Goal: Answer question/provide support: Answer question/provide support

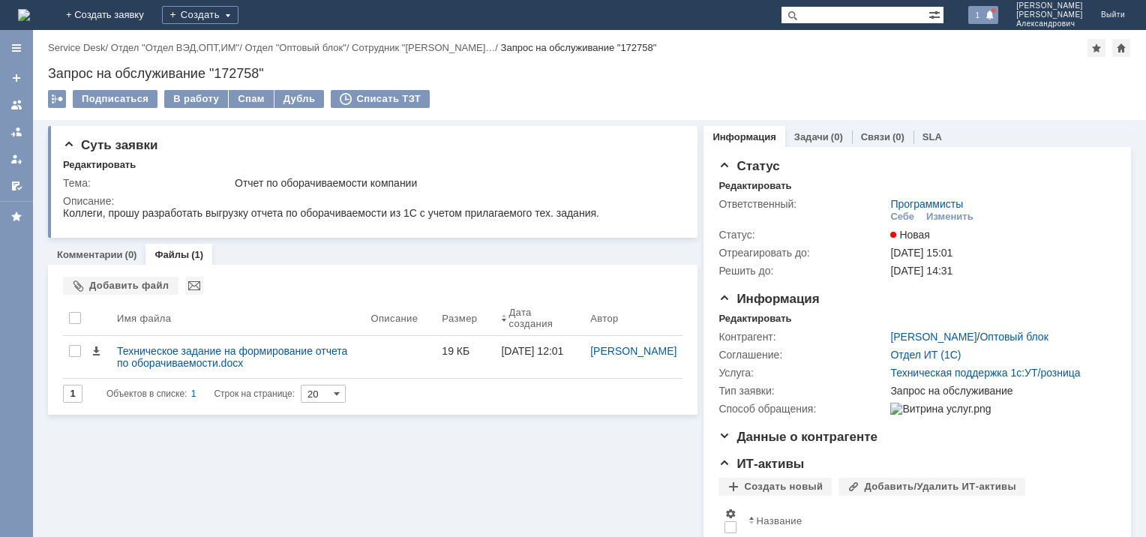
click at [995, 14] on span at bounding box center [990, 16] width 10 height 12
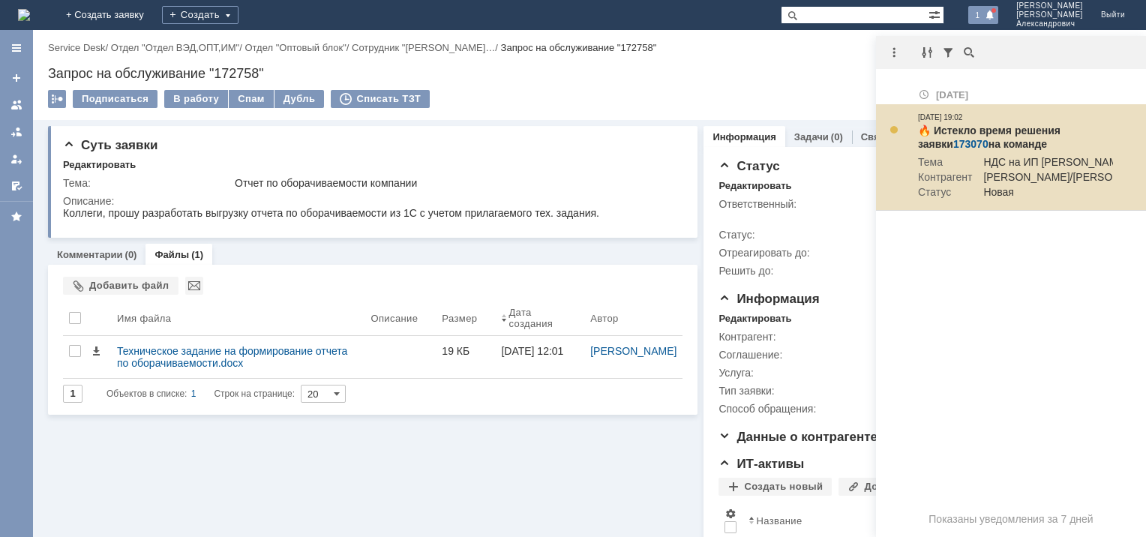
click at [953, 144] on link "173070" at bounding box center [970, 144] width 35 height 12
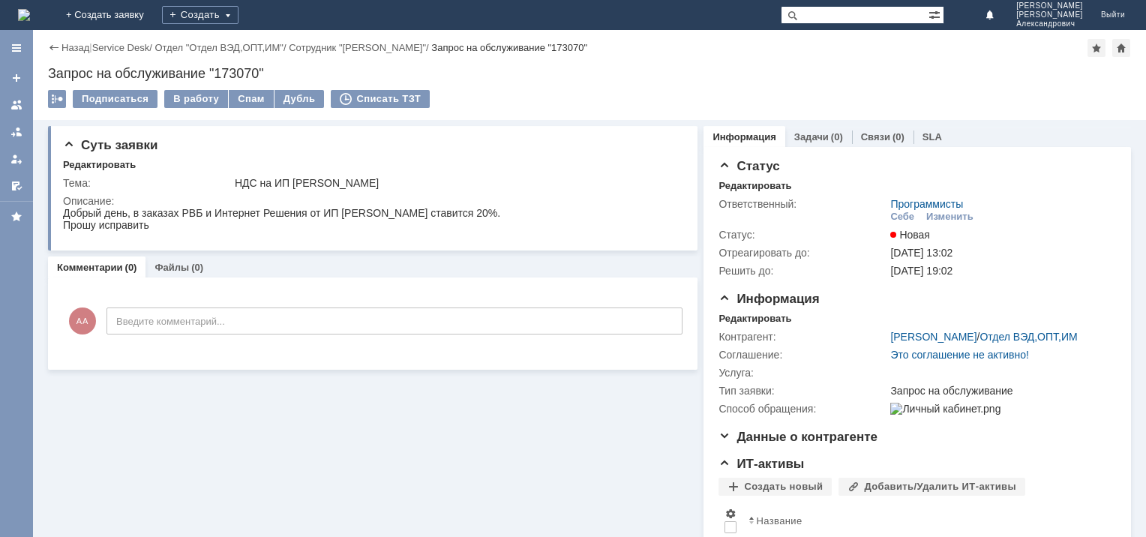
click at [49, 46] on div "Назад" at bounding box center [68, 47] width 41 height 11
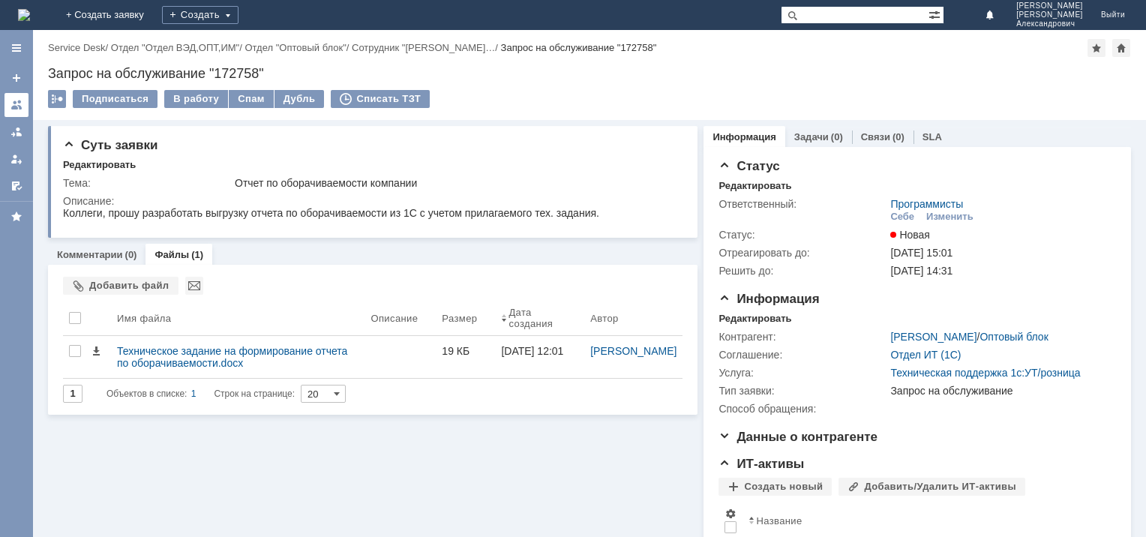
click at [15, 104] on div at bounding box center [16, 105] width 12 height 12
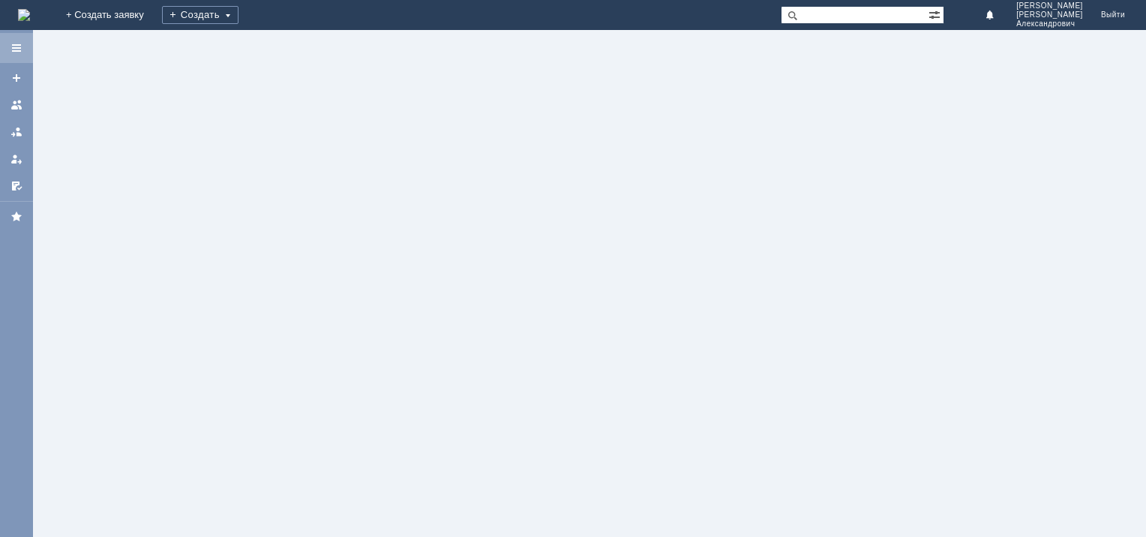
click at [13, 48] on div at bounding box center [16, 48] width 12 height 12
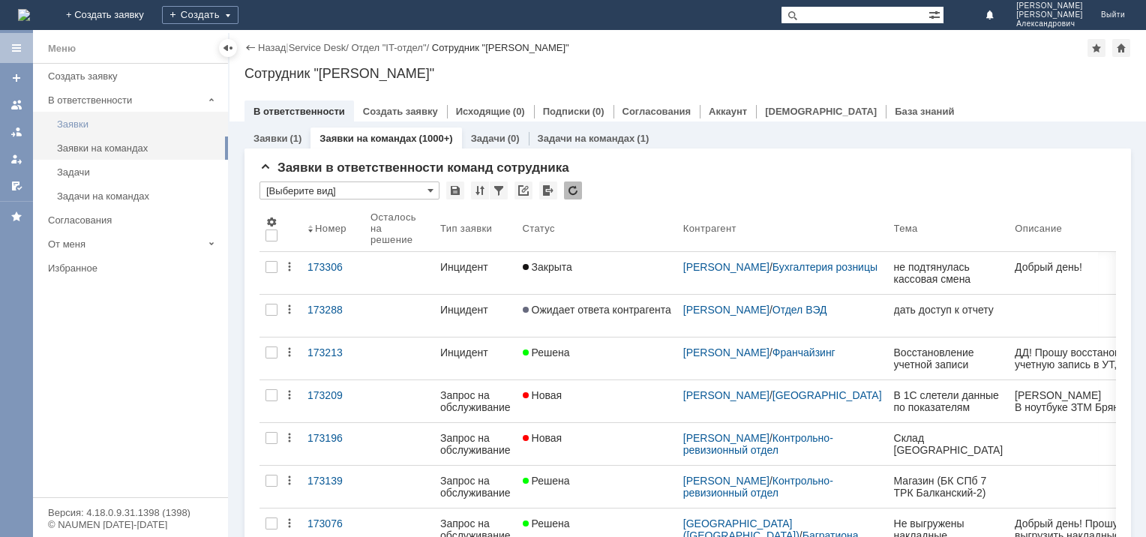
click at [88, 120] on div "Заявки" at bounding box center [138, 123] width 162 height 11
